Goal: Task Accomplishment & Management: Manage account settings

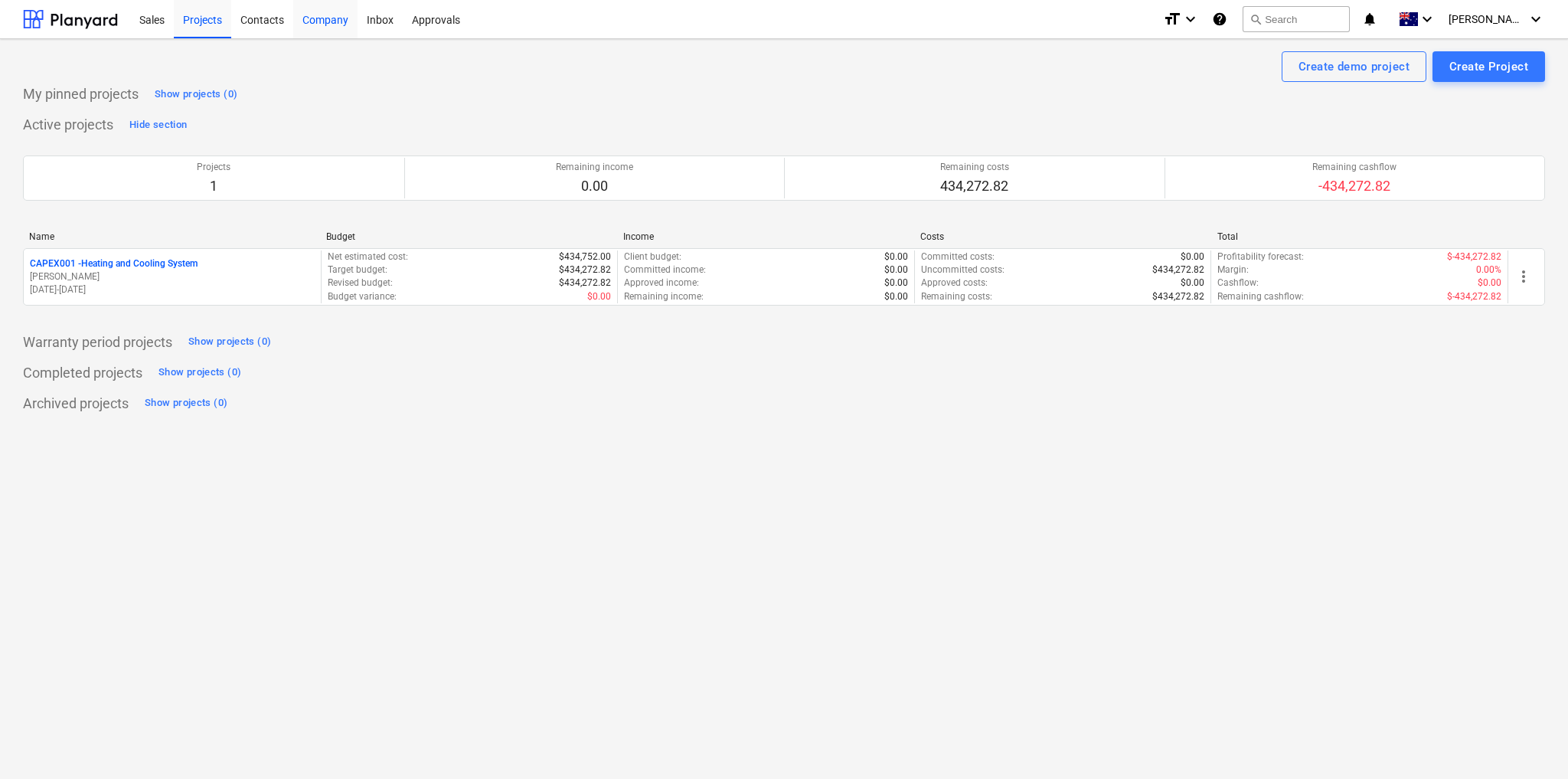
click at [319, 23] on div "Company" at bounding box center [326, 19] width 65 height 39
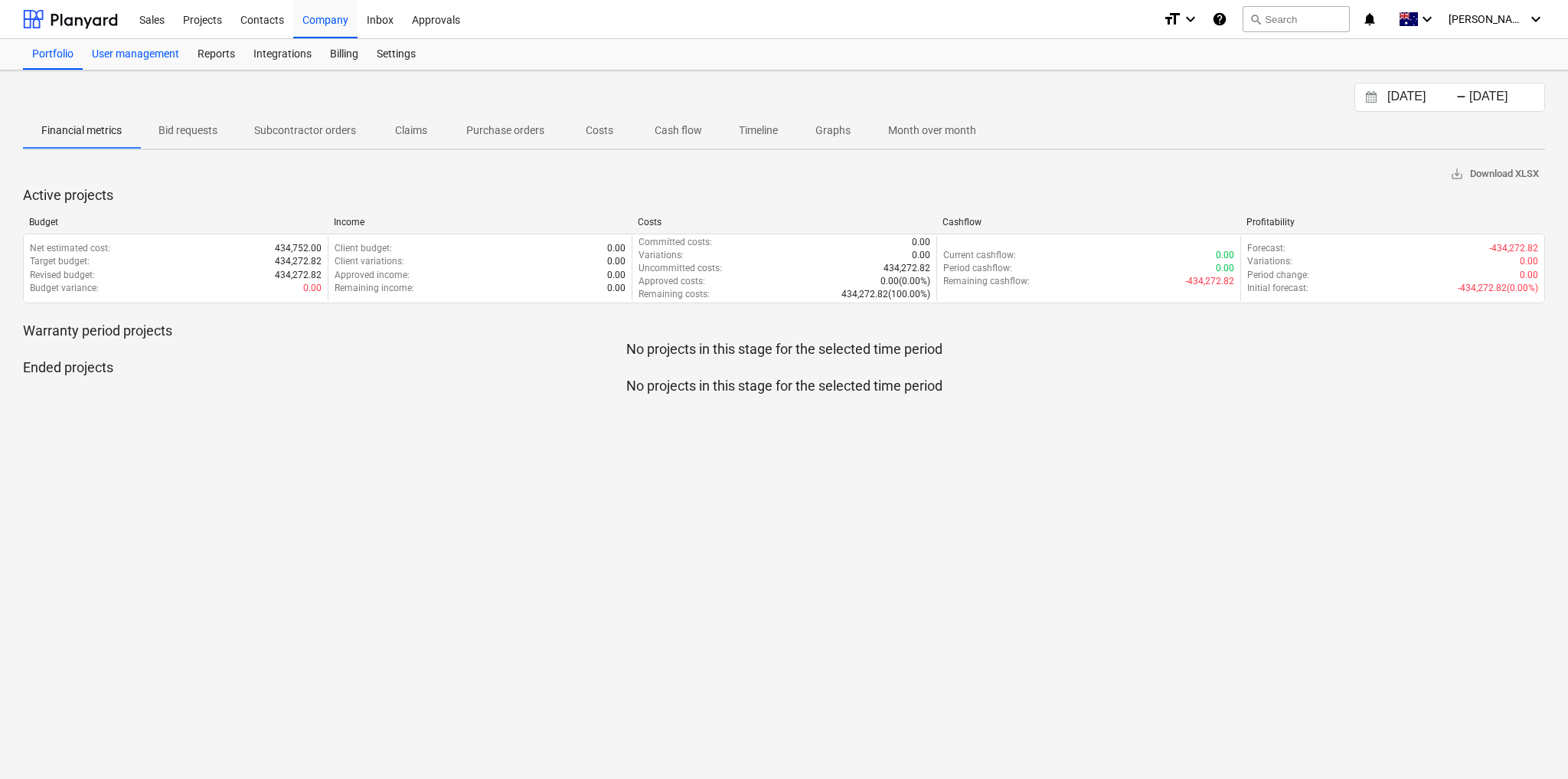
click at [144, 48] on div "User management" at bounding box center [135, 54] width 106 height 30
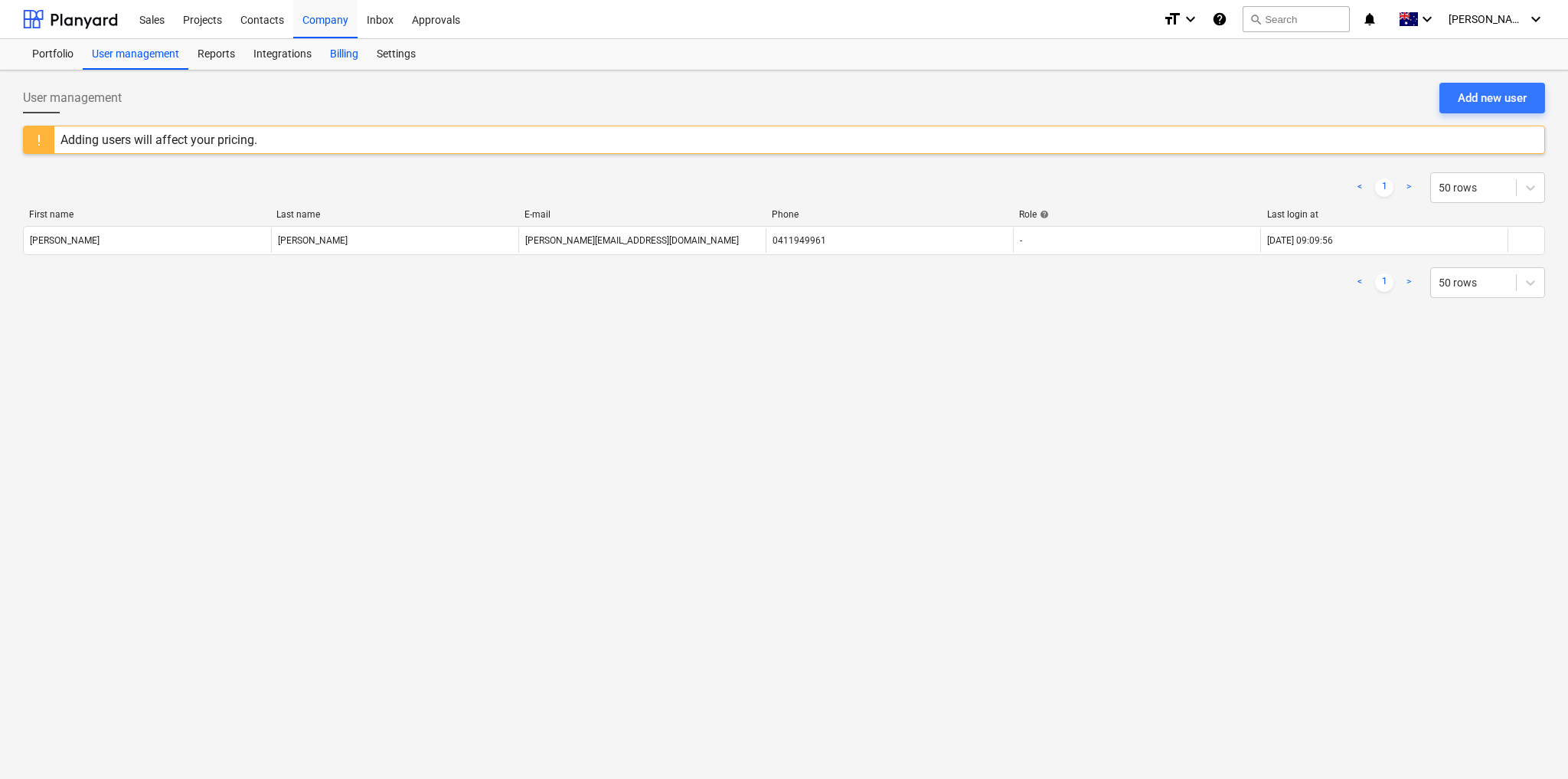
click at [337, 49] on div "Billing" at bounding box center [344, 54] width 47 height 30
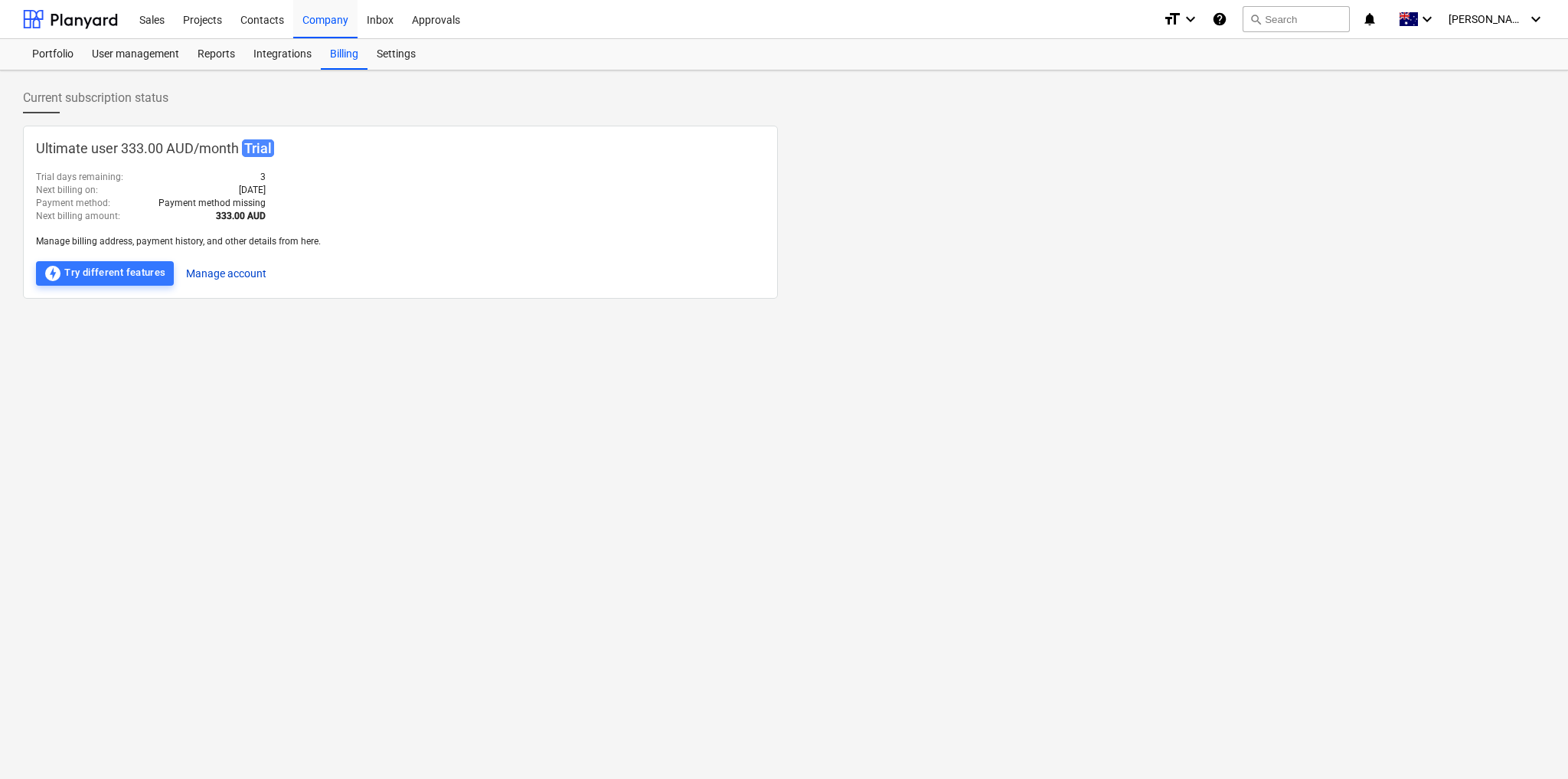
click at [211, 270] on button "Manage account" at bounding box center [227, 273] width 80 height 25
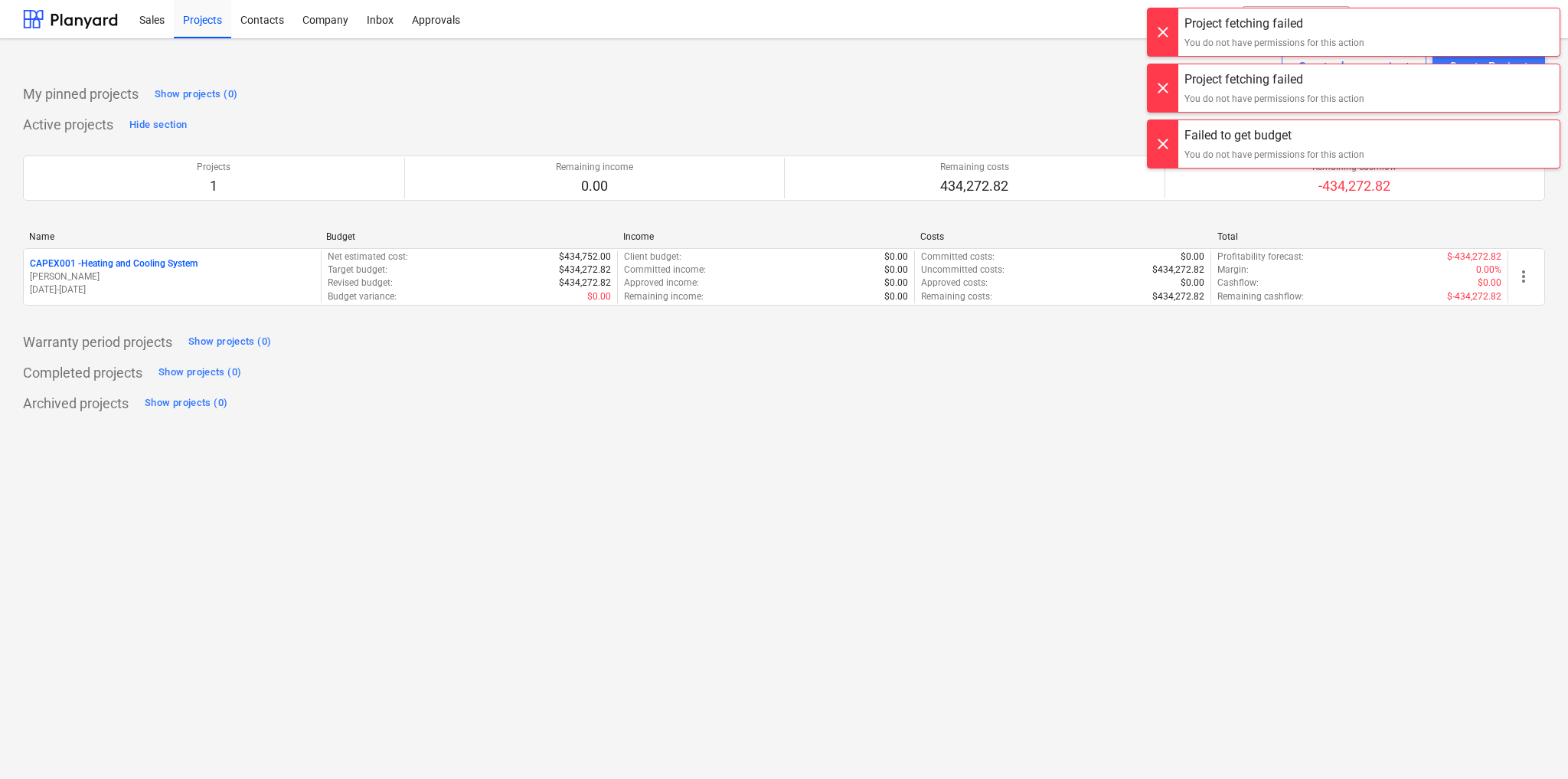
click at [1159, 32] on div at bounding box center [1163, 32] width 30 height 47
click at [1160, 32] on div at bounding box center [1163, 32] width 30 height 47
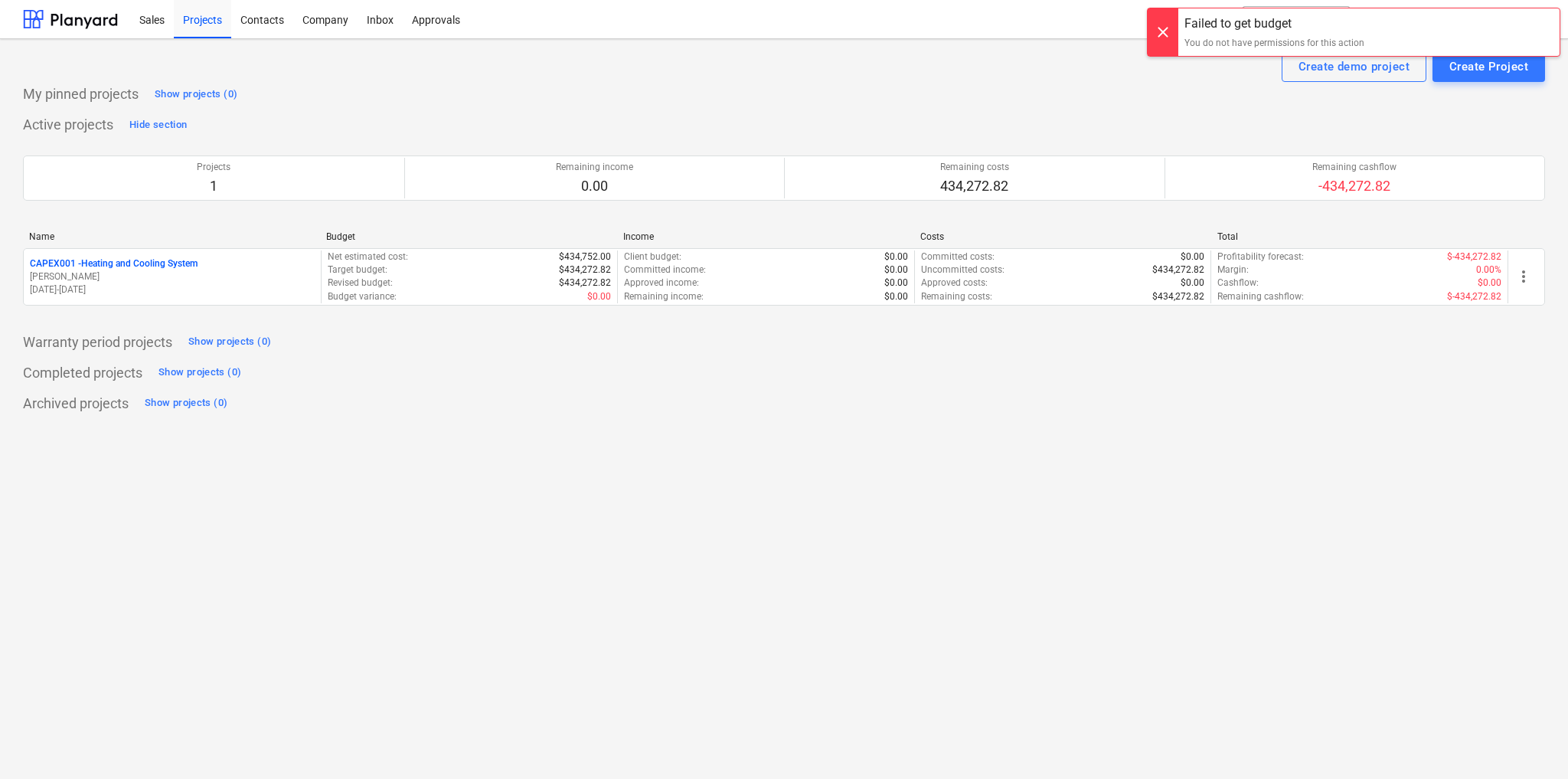
click at [1159, 37] on div at bounding box center [1163, 32] width 30 height 47
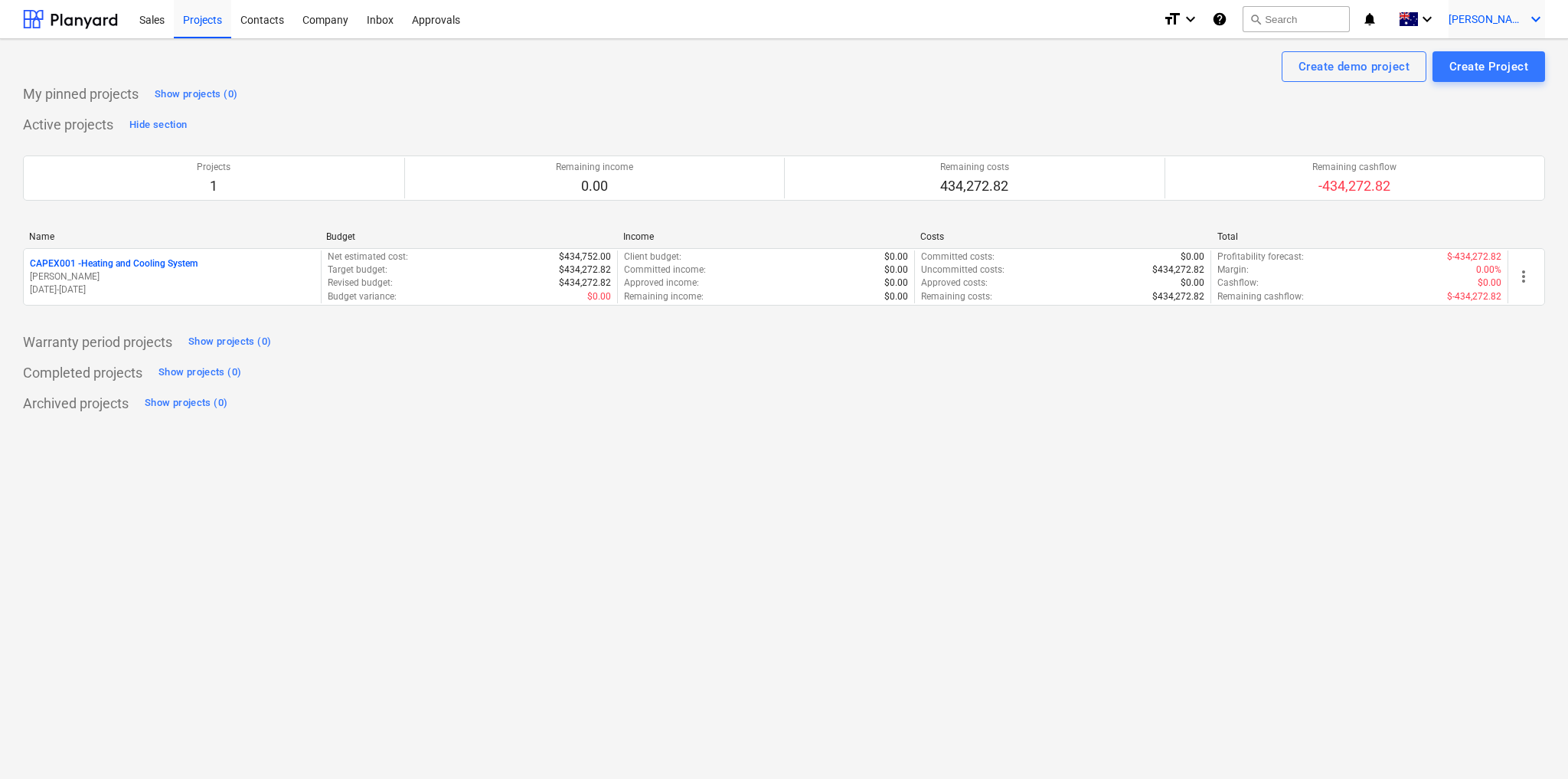
click at [1496, 14] on span "[PERSON_NAME]" at bounding box center [1488, 19] width 77 height 12
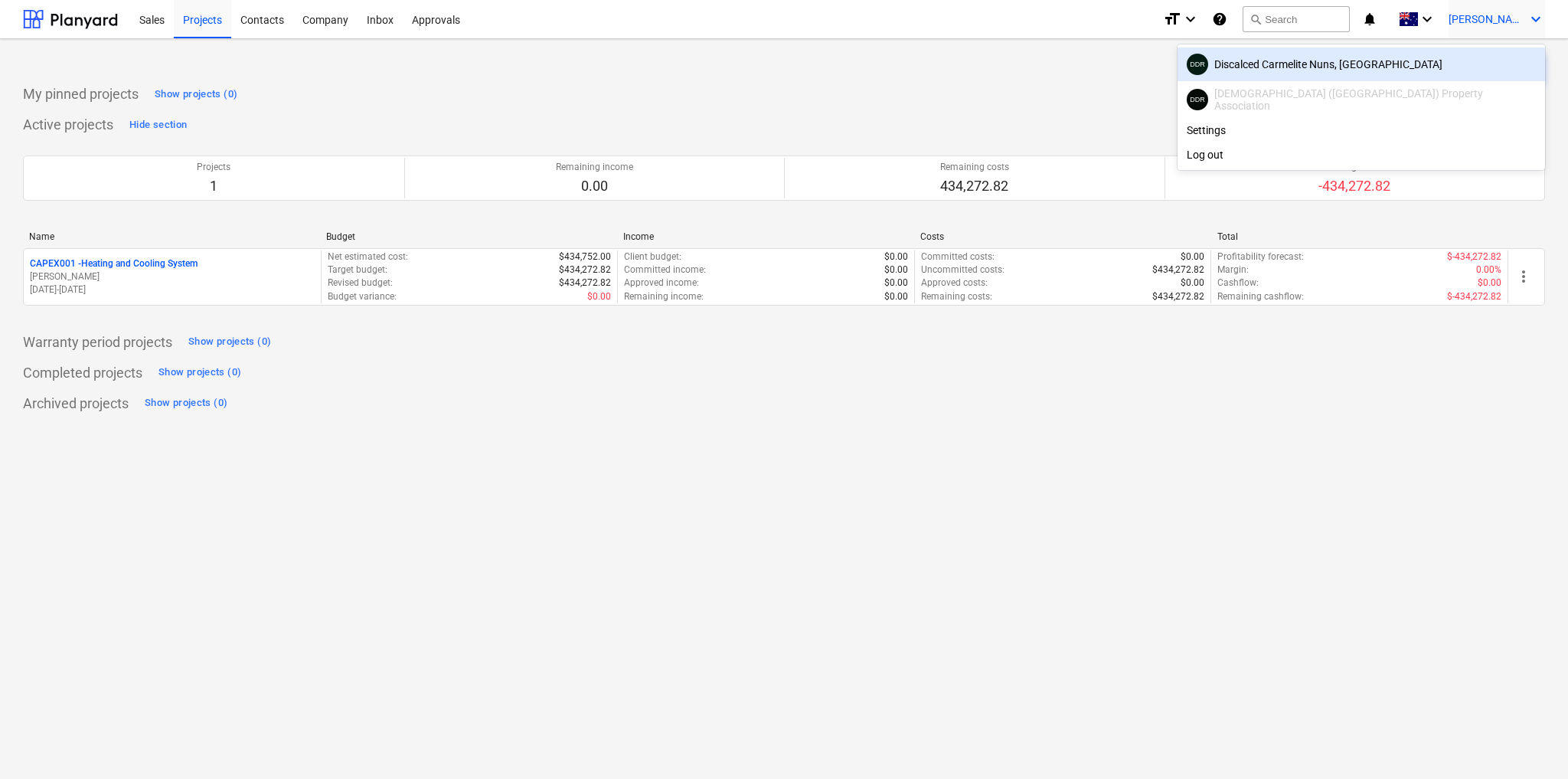
click at [551, 53] on div at bounding box center [784, 390] width 1568 height 779
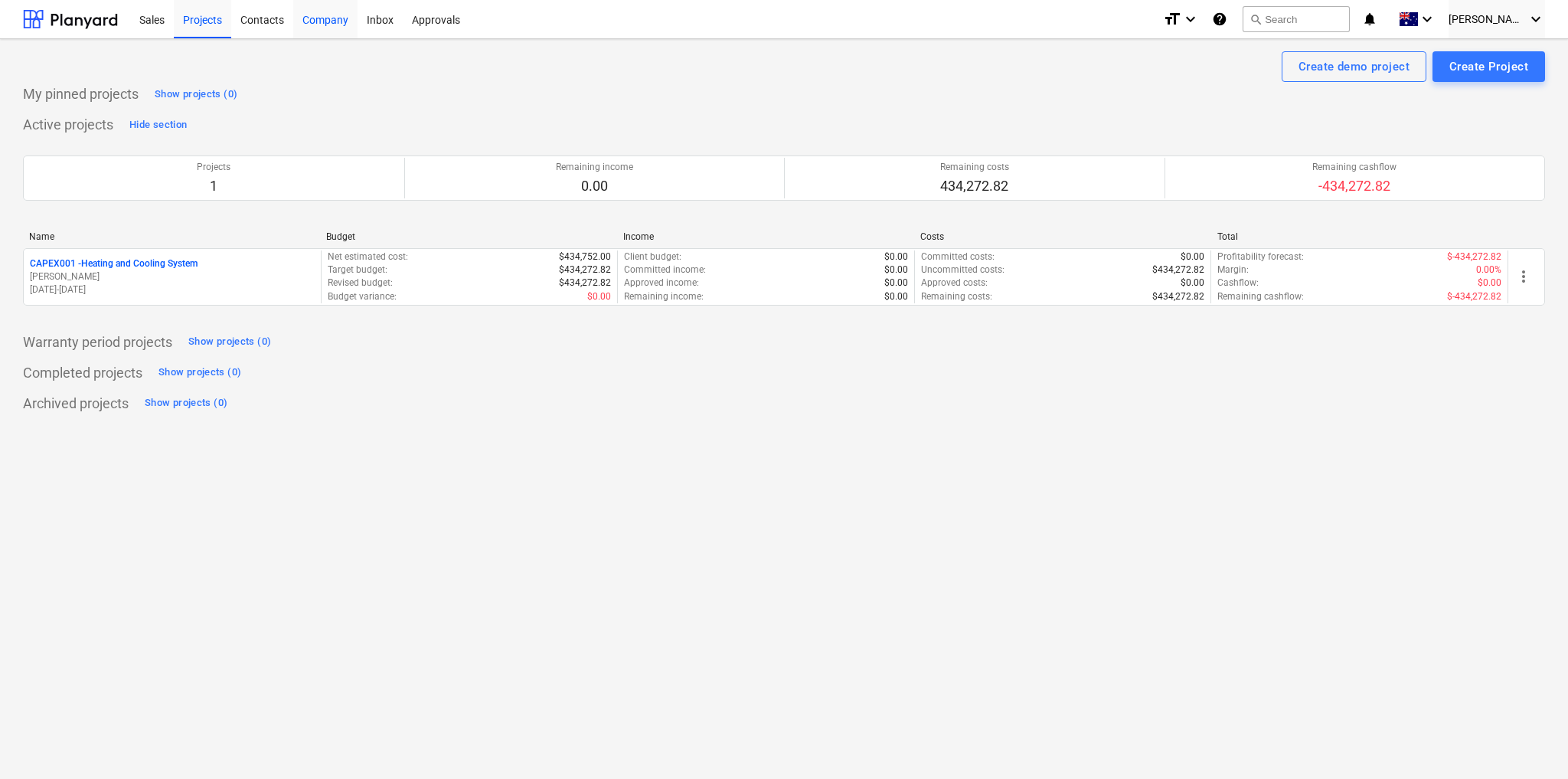
click at [307, 20] on div "Company" at bounding box center [326, 19] width 65 height 39
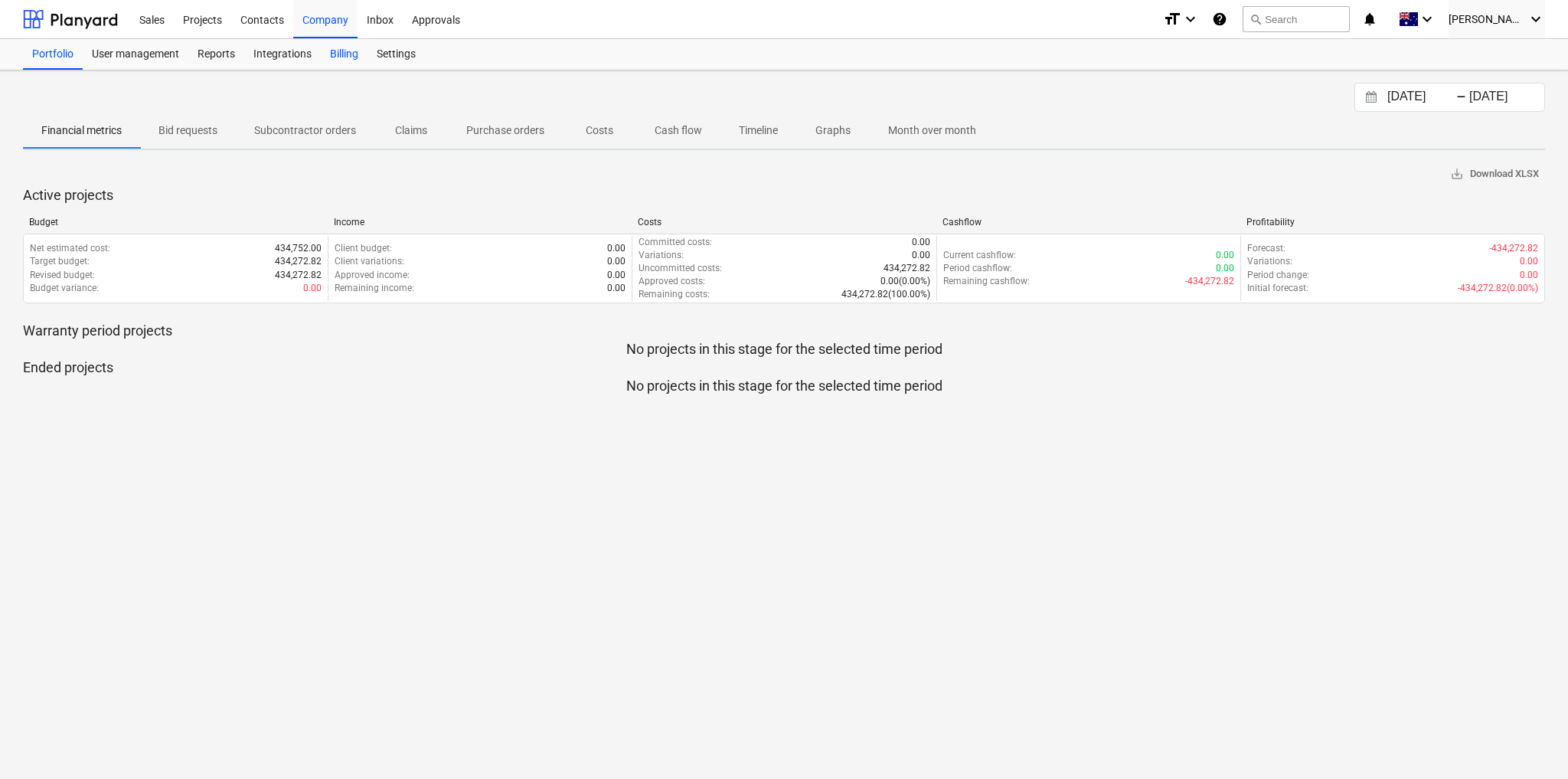
click at [344, 59] on div "Billing" at bounding box center [344, 54] width 47 height 30
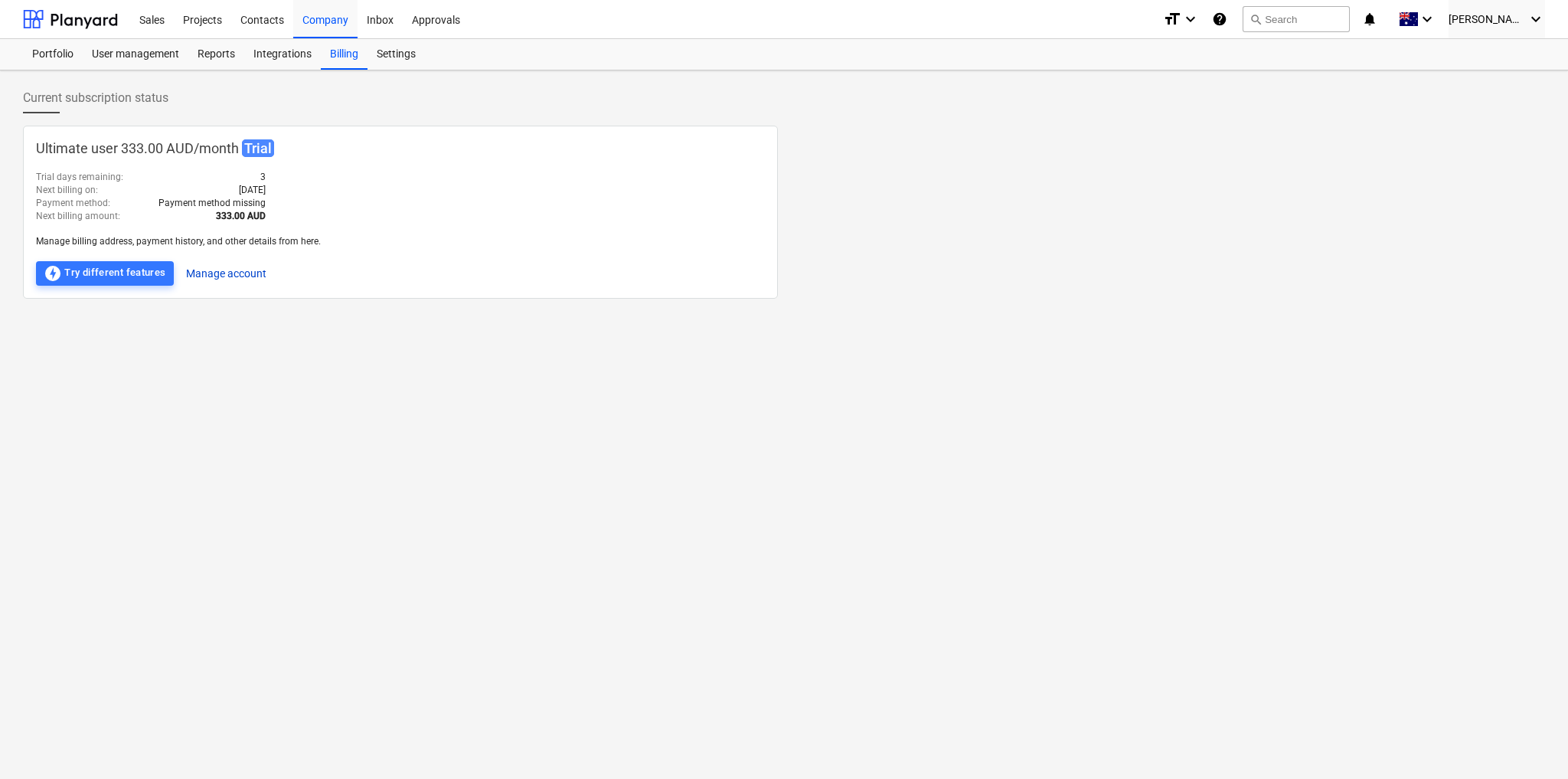
click at [229, 276] on button "Manage account" at bounding box center [227, 273] width 80 height 25
click at [1490, 20] on span "[PERSON_NAME]" at bounding box center [1488, 19] width 77 height 12
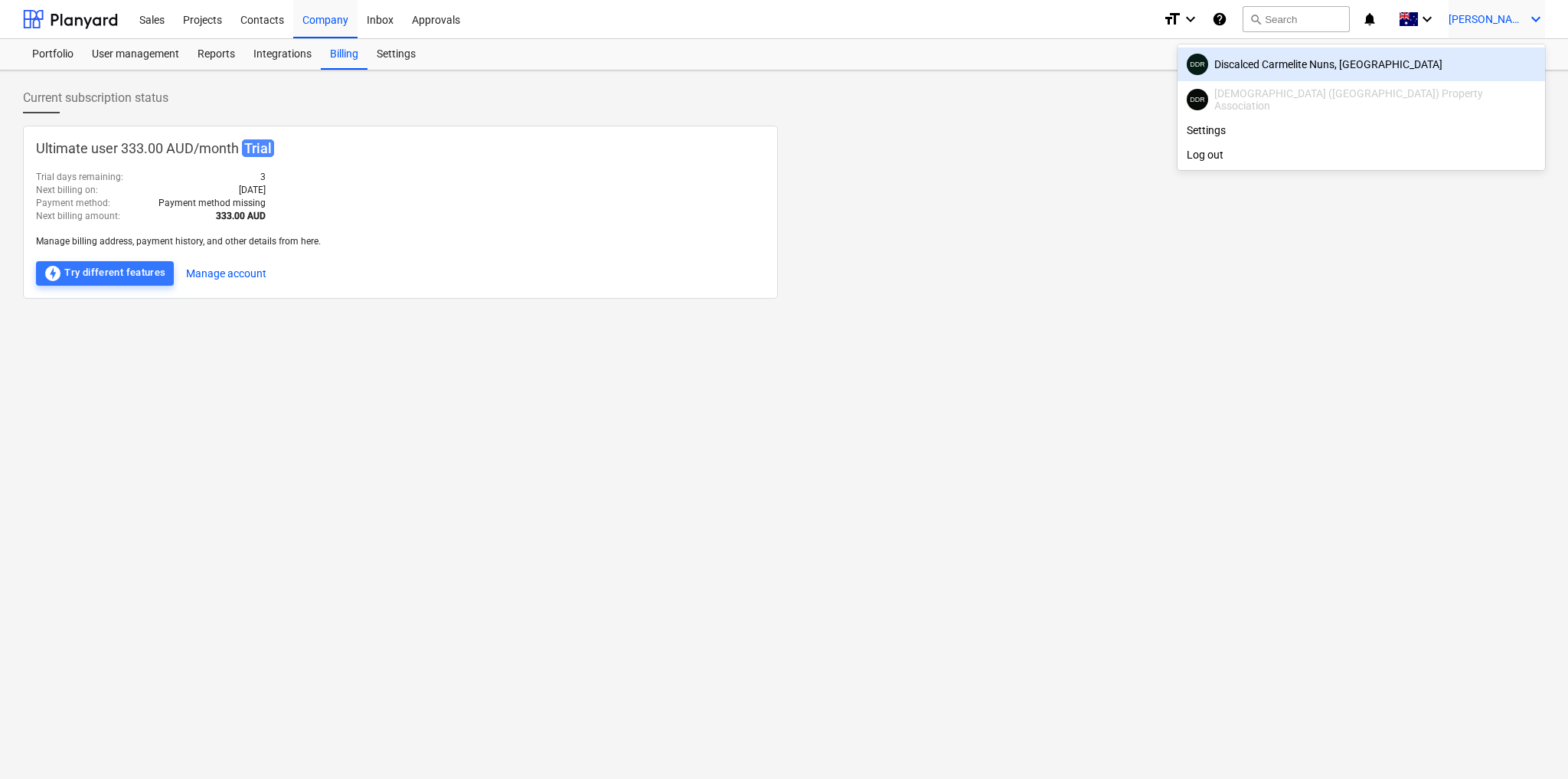
click at [1449, 65] on div "DDR Discalced Carmelite Nuns, [GEOGRAPHIC_DATA]" at bounding box center [1362, 65] width 349 height 22
